Goal: Task Accomplishment & Management: Complete application form

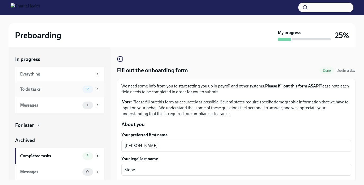
click at [70, 88] on div "To do tasks" at bounding box center [50, 89] width 60 height 6
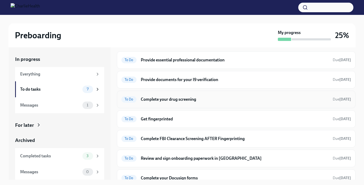
scroll to position [18, 0]
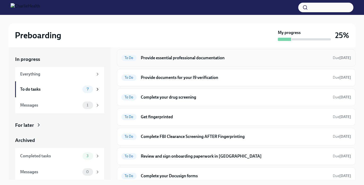
click at [180, 62] on div "To Do Provide essential professional documentation Due [DATE]" at bounding box center [236, 58] width 230 height 8
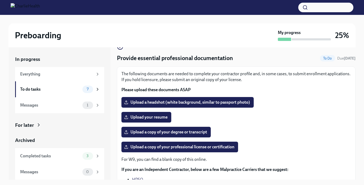
scroll to position [14, 0]
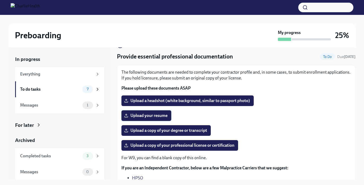
click at [158, 117] on span "Upload your resume" at bounding box center [146, 115] width 42 height 5
click at [0, 0] on input "Upload your resume" at bounding box center [0, 0] width 0 height 0
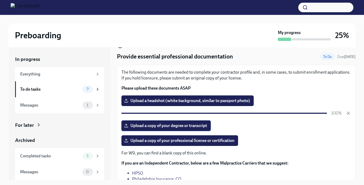
click at [180, 127] on span "Upload a copy of your degree or transcript" at bounding box center [166, 125] width 82 height 5
click at [0, 0] on input "Upload a copy of your degree or transcript" at bounding box center [0, 0] width 0 height 0
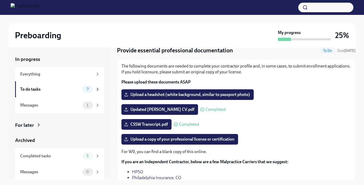
scroll to position [23, 0]
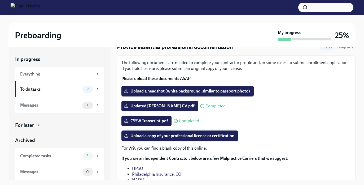
click at [179, 136] on span "Upload a copy of your professional license or certification" at bounding box center [179, 135] width 109 height 5
click at [0, 0] on input "Upload a copy of your professional license or certification" at bounding box center [0, 0] width 0 height 0
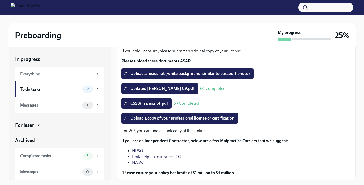
scroll to position [58, 0]
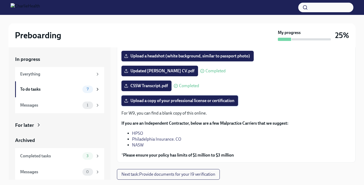
click at [166, 100] on span "Upload a copy of your professional license or certification" at bounding box center [179, 100] width 109 height 5
click at [0, 0] on input "Upload a copy of your professional license or certification" at bounding box center [0, 0] width 0 height 0
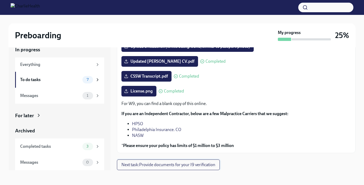
click at [156, 164] on span "Next task : Provide documents for your I9 verification" at bounding box center [168, 164] width 94 height 5
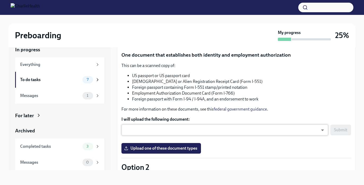
scroll to position [56, 0]
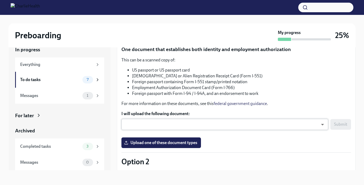
click at [171, 123] on body "Preboarding My progress 25% In progress Everything To do tasks 7 Messages 1 For…" at bounding box center [182, 87] width 364 height 194
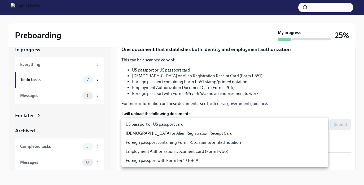
click at [172, 124] on li "US passport or US passport card" at bounding box center [224, 124] width 207 height 9
type input "KnYOjnC8x"
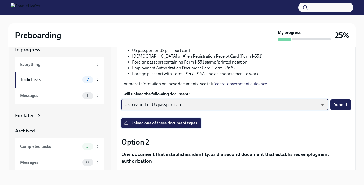
scroll to position [80, 0]
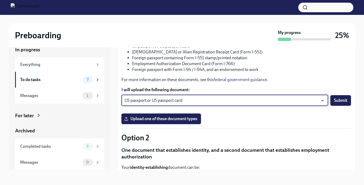
click at [175, 118] on span "Upload one of these document types" at bounding box center [161, 118] width 72 height 5
click at [0, 0] on input "Upload one of these document types" at bounding box center [0, 0] width 0 height 0
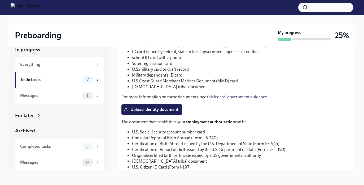
scroll to position [210, 0]
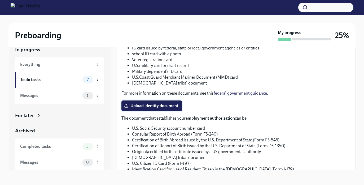
click at [157, 106] on span "Upload identity document" at bounding box center [151, 105] width 53 height 5
click at [0, 0] on input "Upload identity document" at bounding box center [0, 0] width 0 height 0
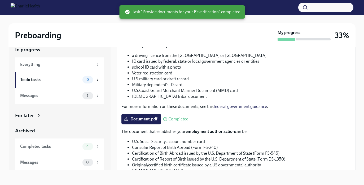
scroll to position [269, 0]
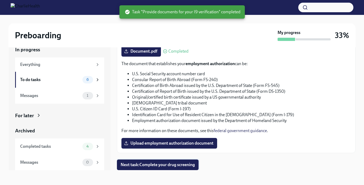
click at [182, 164] on span "Next task : Complete your drug screening" at bounding box center [158, 164] width 74 height 5
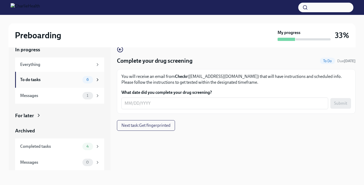
click at [86, 82] on div "6" at bounding box center [87, 79] width 11 height 7
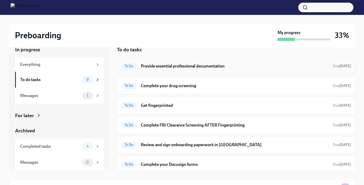
click at [195, 66] on h6 "Provide essential professional documentation" at bounding box center [235, 66] width 188 height 6
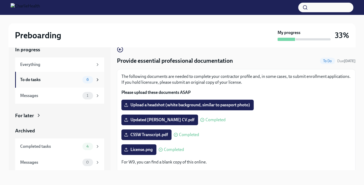
click at [58, 78] on div "To do tasks" at bounding box center [50, 80] width 60 height 6
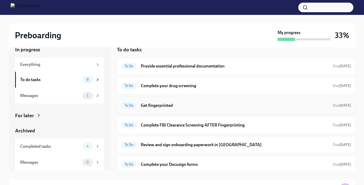
scroll to position [3, 0]
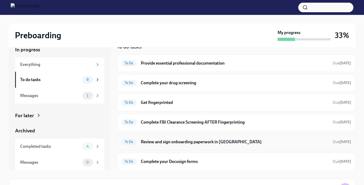
click at [178, 140] on h6 "Review and sign onboarding paperwork in [GEOGRAPHIC_DATA]" at bounding box center [235, 142] width 188 height 6
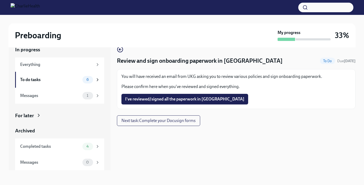
click at [189, 75] on p "You will have received an email from UKG asking you to review various policies …" at bounding box center [236, 76] width 230 height 6
